Goal: Task Accomplishment & Management: Use online tool/utility

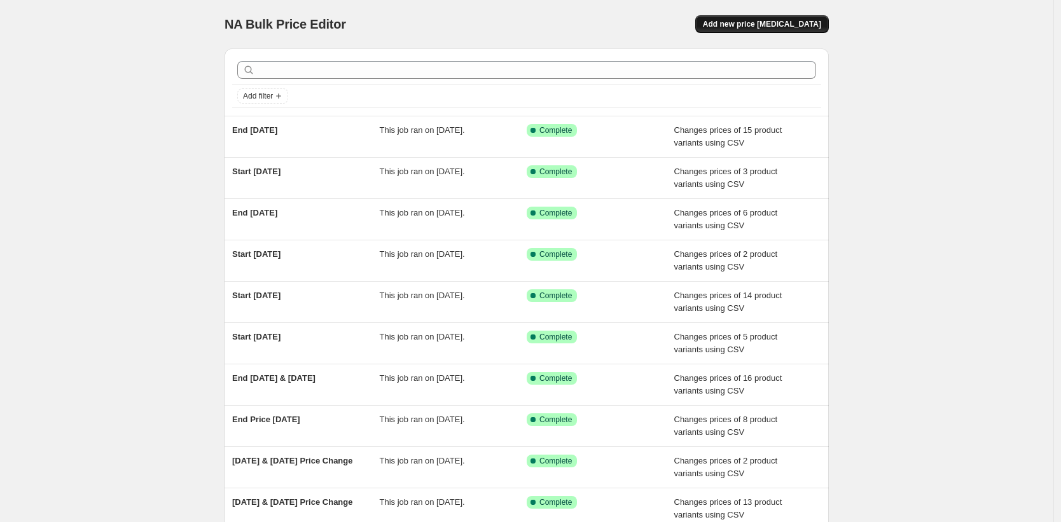
click at [782, 24] on span "Add new price [MEDICAL_DATA]" at bounding box center [762, 24] width 118 height 10
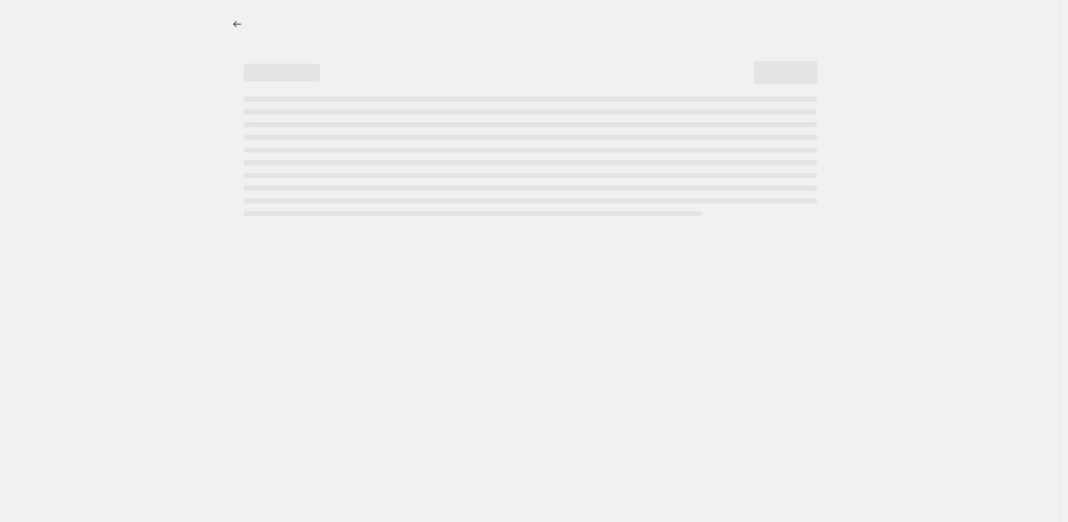
select select "percentage"
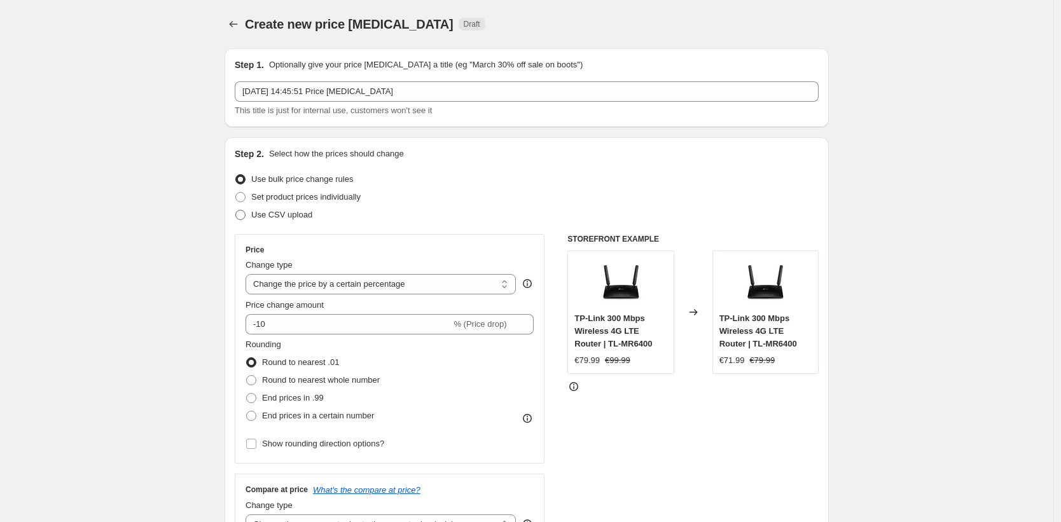
click at [246, 216] on span at bounding box center [240, 214] width 11 height 11
click at [236, 211] on input "Use CSV upload" at bounding box center [235, 210] width 1 height 1
radio input "true"
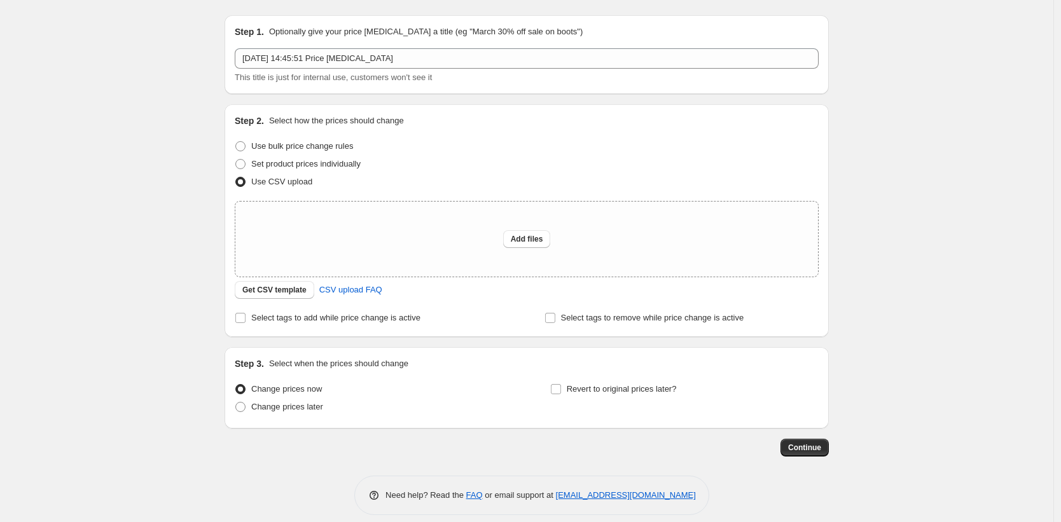
scroll to position [45, 0]
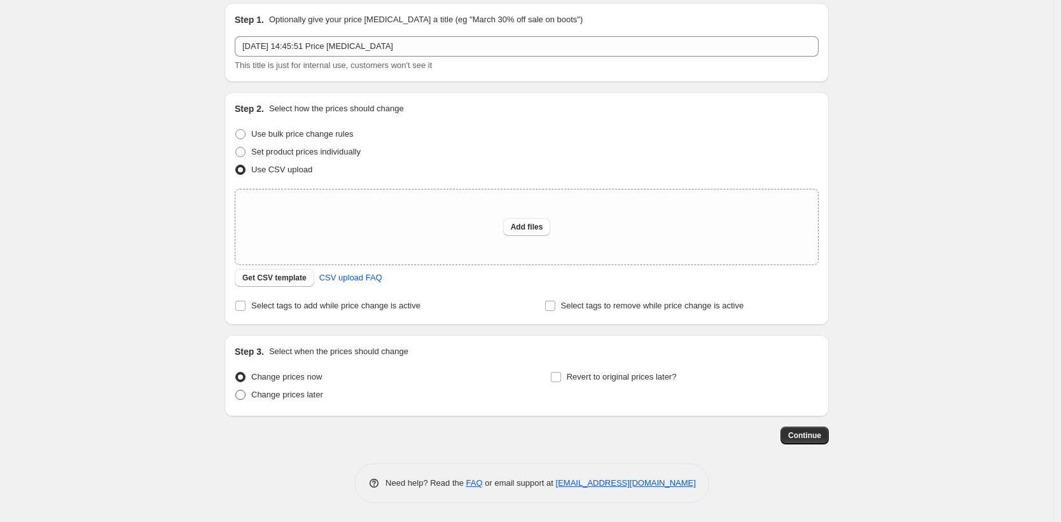
click at [260, 396] on span "Change prices later" at bounding box center [287, 395] width 72 height 10
click at [236, 391] on input "Change prices later" at bounding box center [235, 390] width 1 height 1
radio input "true"
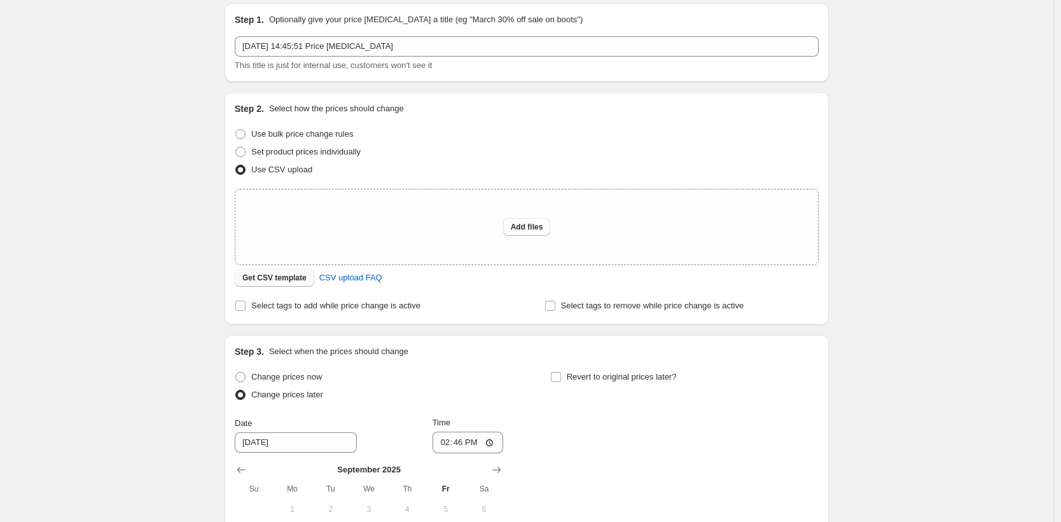
click at [284, 277] on span "Get CSV template" at bounding box center [274, 278] width 64 height 10
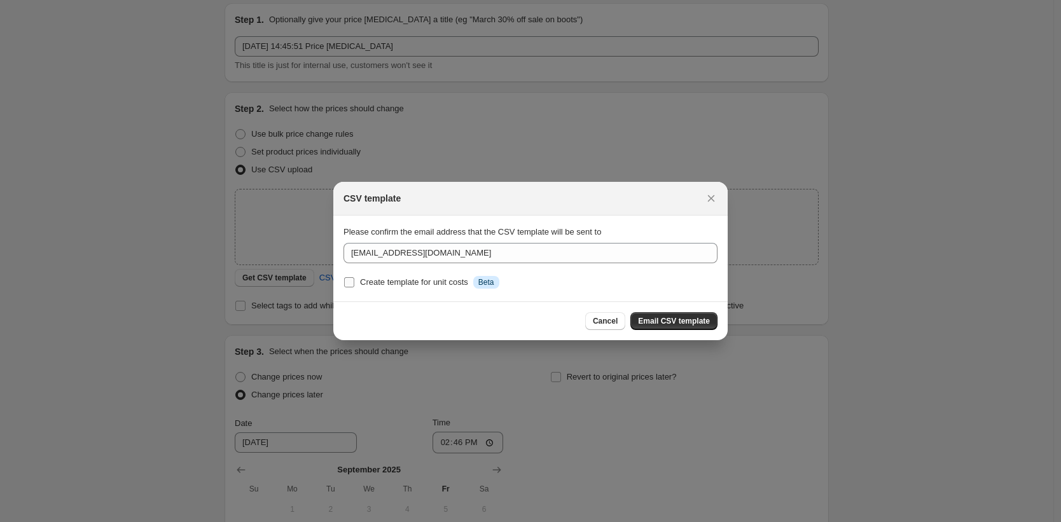
click at [356, 282] on label "Create template for unit costs Info Beta" at bounding box center [422, 283] width 156 height 18
click at [354, 282] on input "Create template for unit costs Info Beta" at bounding box center [349, 282] width 10 height 10
checkbox input "true"
click at [679, 318] on span "Email CSV template" at bounding box center [674, 321] width 72 height 10
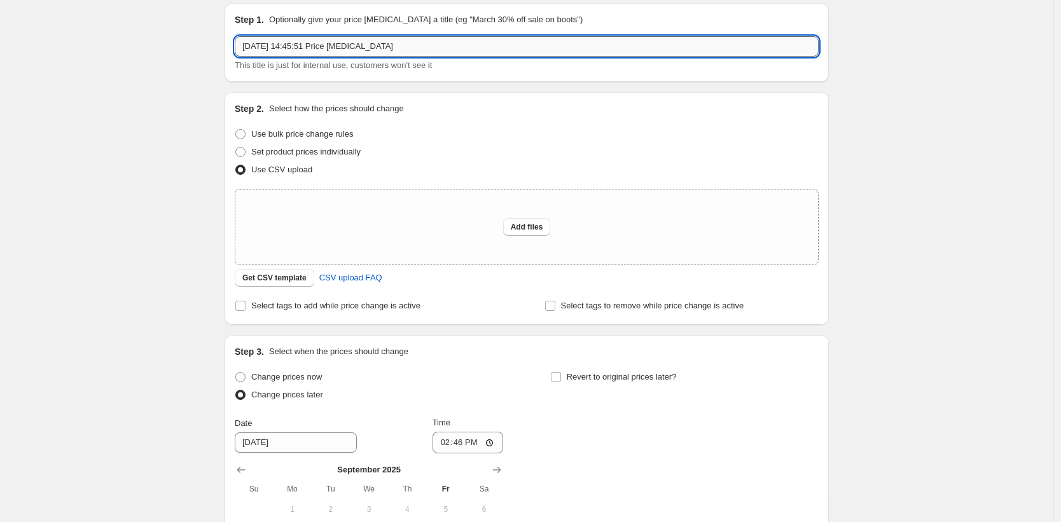
click at [415, 52] on input "[DATE] 14:45:51 Price [MEDICAL_DATA]" at bounding box center [527, 46] width 584 height 20
type input "Price change [DATE]"
click at [538, 230] on span "Add files" at bounding box center [527, 227] width 32 height 10
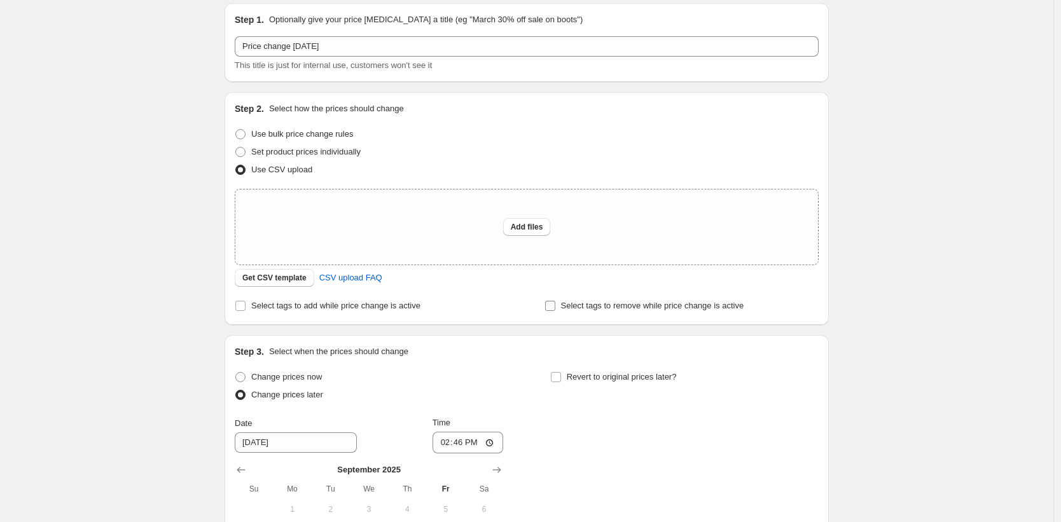
type input "C:\fakepath\start [DATE]csv"
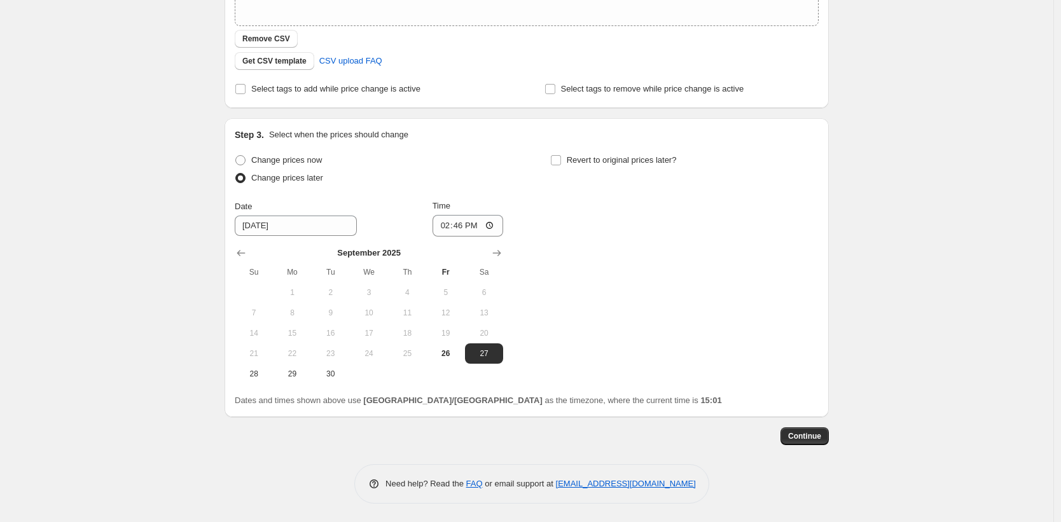
scroll to position [285, 0]
click at [498, 252] on icon "Show next month, October 2025" at bounding box center [497, 252] width 8 height 6
click at [493, 294] on span "4" at bounding box center [484, 292] width 28 height 10
click at [461, 224] on input "14:46" at bounding box center [468, 225] width 71 height 22
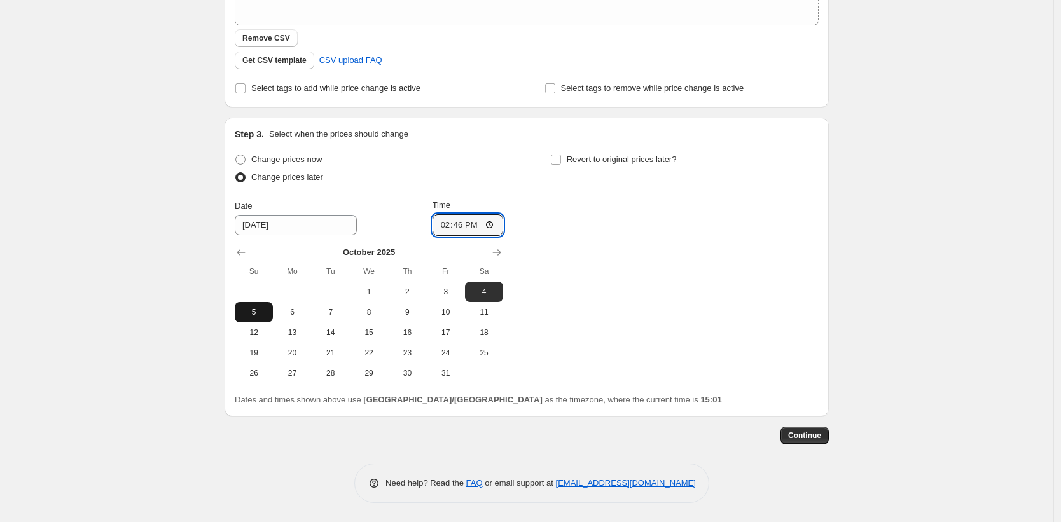
click at [248, 310] on span "5" at bounding box center [254, 312] width 28 height 10
type input "[DATE]"
click at [457, 225] on input "14:46" at bounding box center [468, 225] width 71 height 22
type input "03:00"
click at [484, 288] on span "4" at bounding box center [484, 292] width 28 height 10
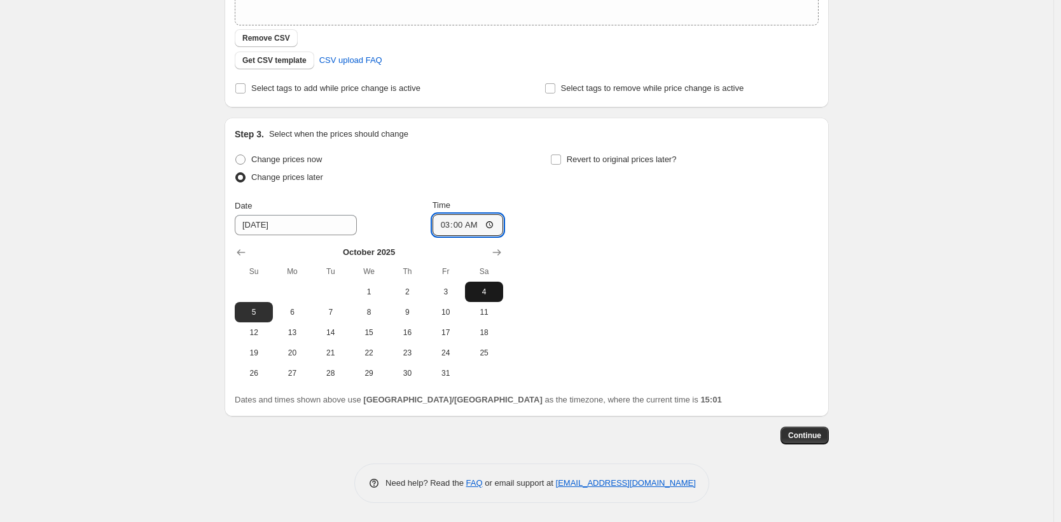
type input "[DATE]"
click at [810, 436] on span "Continue" at bounding box center [804, 436] width 33 height 10
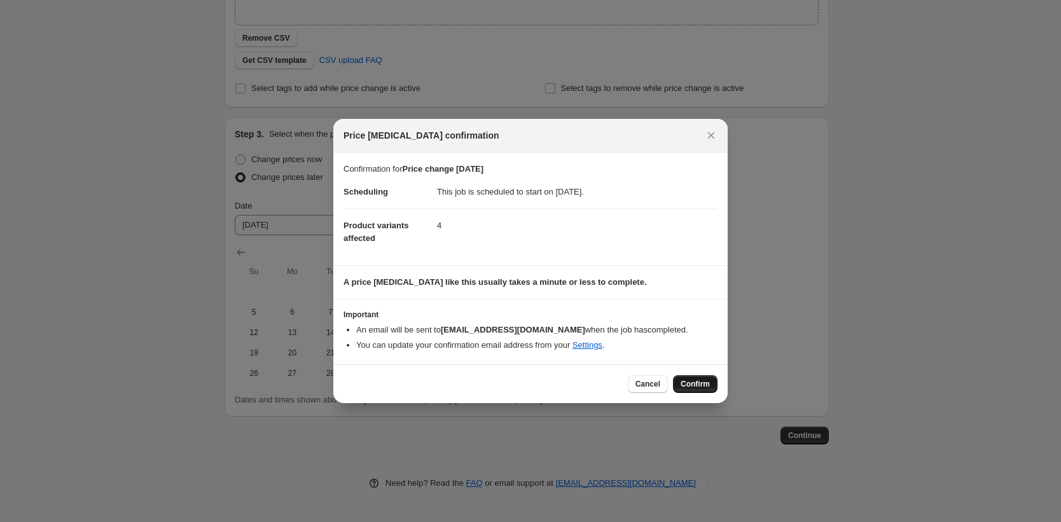
click at [702, 385] on span "Confirm" at bounding box center [695, 384] width 29 height 10
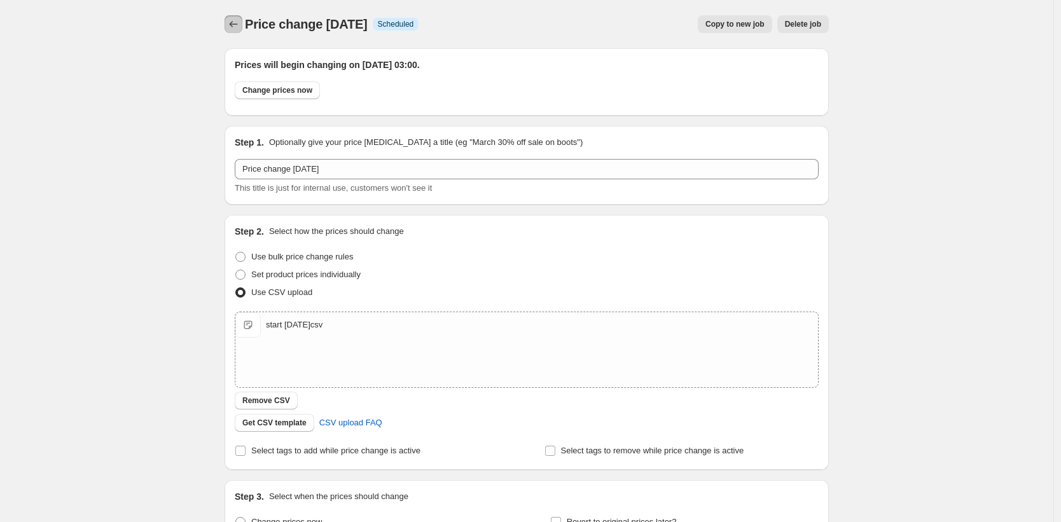
click at [235, 22] on icon "Price change jobs" at bounding box center [234, 24] width 8 height 6
